Goal: Information Seeking & Learning: Learn about a topic

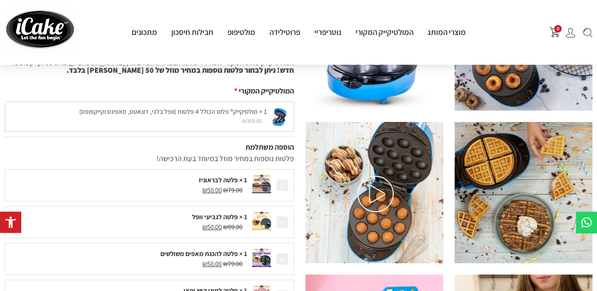
scroll to position [94, 0]
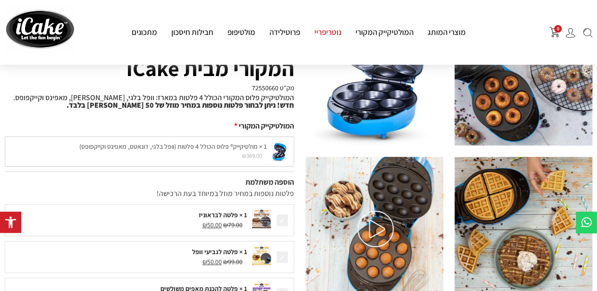
click at [332, 32] on link "נוטריפריי" at bounding box center [327, 32] width 41 height 10
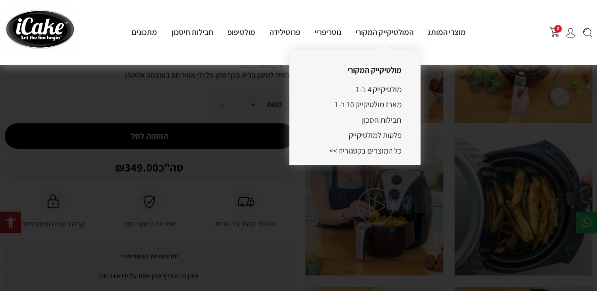
scroll to position [47, 0]
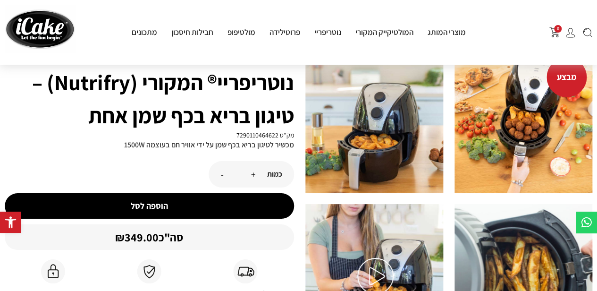
click at [256, 189] on form "- כמות של נוטריפריי® המקורי (Nutrifry) - טיגון בריא בכף שמן אחת * + הוספה לסל" at bounding box center [149, 189] width 289 height 69
click at [279, 41] on div "מוצרי המותג מולטיקייק® - אפייה ב-5 דקות מולטיקייק המקורי מארז מולטיקייק 10 ב-1 …" at bounding box center [299, 33] width 418 height 22
click at [282, 34] on link "פרוטילידה" at bounding box center [284, 32] width 45 height 10
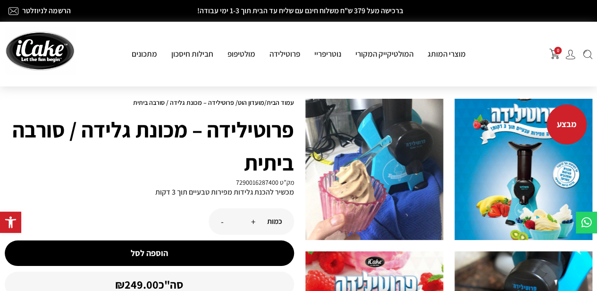
click at [503, 214] on img at bounding box center [524, 169] width 138 height 141
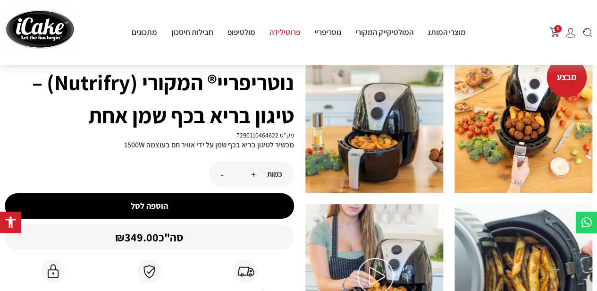
click at [292, 35] on link "פרוטילידה" at bounding box center [284, 32] width 45 height 10
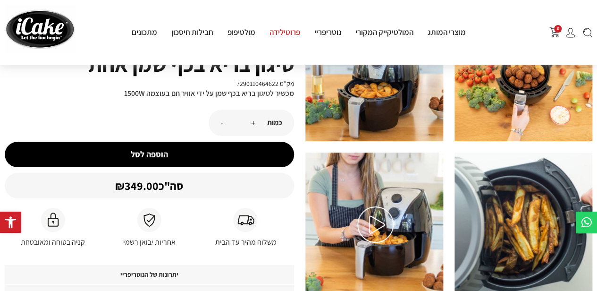
scroll to position [95, 0]
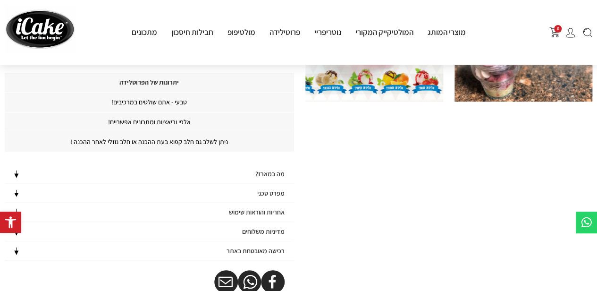
scroll to position [292, 0]
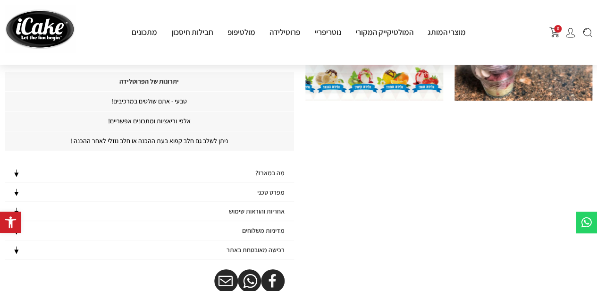
click at [262, 178] on div "מה במארז?" at bounding box center [149, 172] width 289 height 19
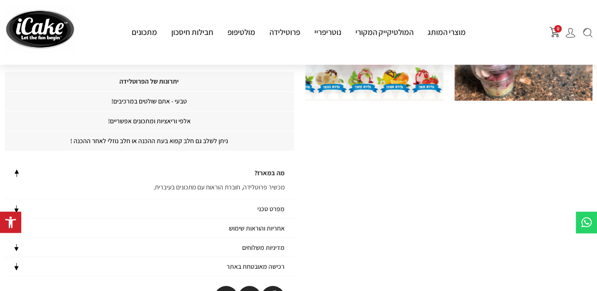
click at [284, 208] on h4 "מפרט טכני" at bounding box center [270, 209] width 27 height 8
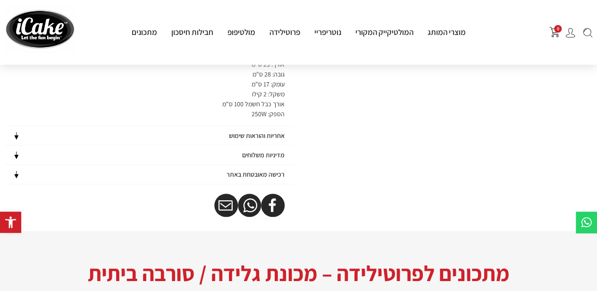
scroll to position [469, 0]
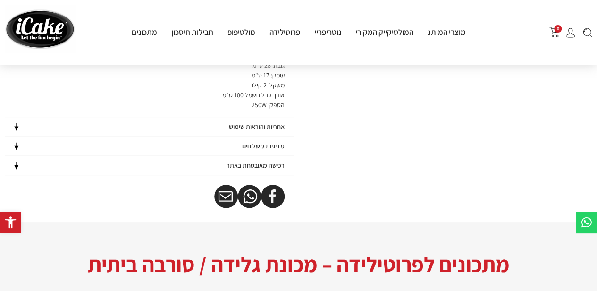
click at [273, 128] on h4 "אחריות והוראות שימוש" at bounding box center [257, 127] width 56 height 8
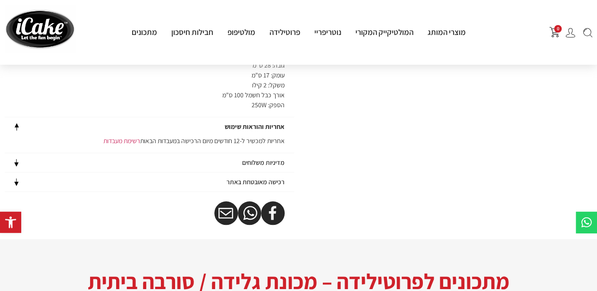
click at [271, 163] on h4 "מדיניות משלוחים" at bounding box center [263, 163] width 42 height 8
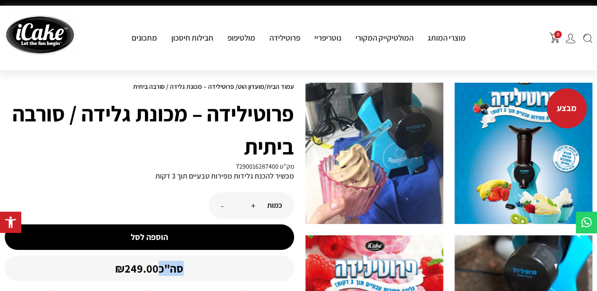
scroll to position [20, 0]
